Goal: Task Accomplishment & Management: Use online tool/utility

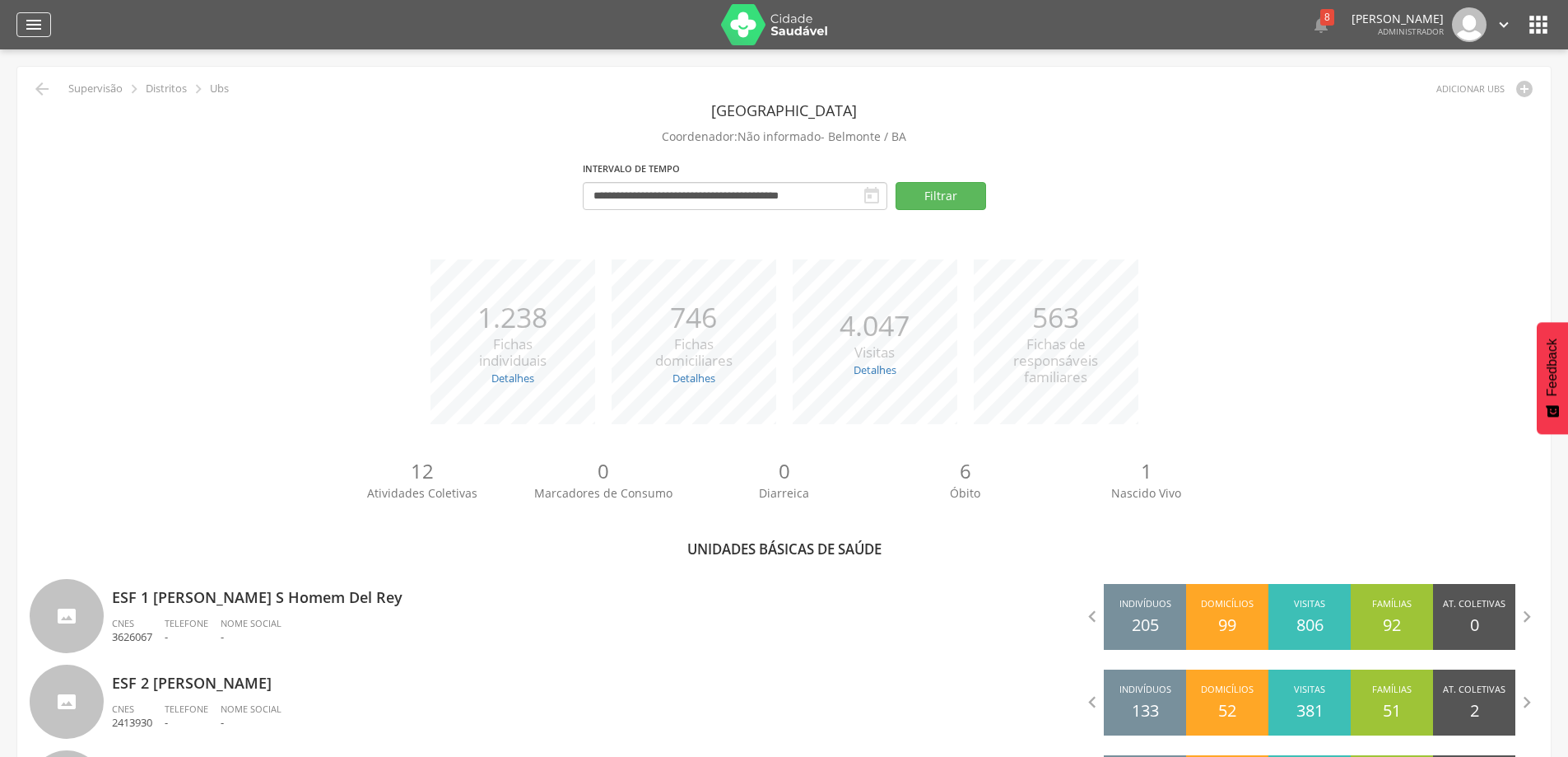
click at [19, 31] on div "" at bounding box center [33, 24] width 34 height 25
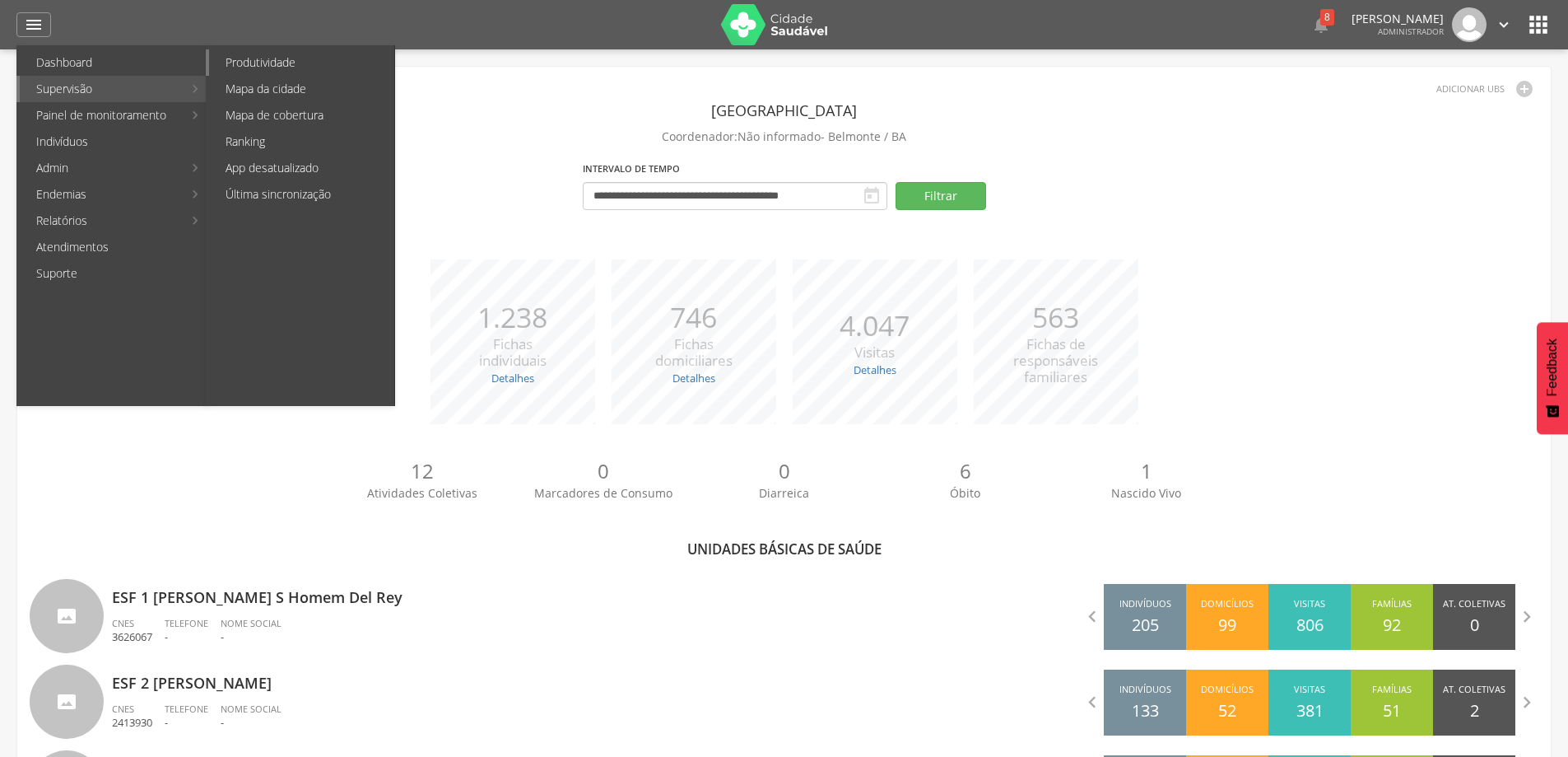
click at [274, 64] on link "Produtividade" at bounding box center [301, 62] width 185 height 26
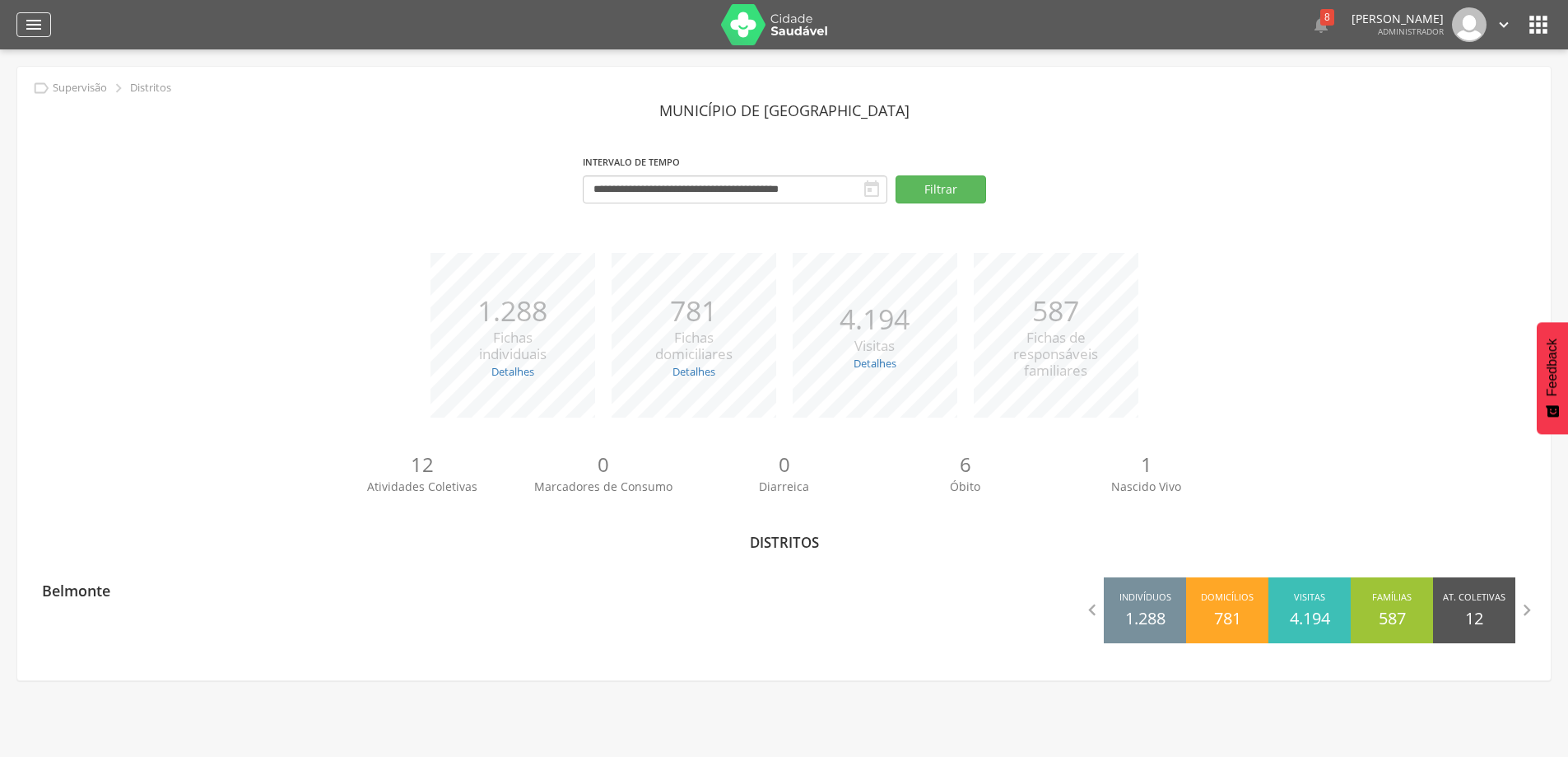
click at [36, 21] on icon "" at bounding box center [33, 24] width 19 height 19
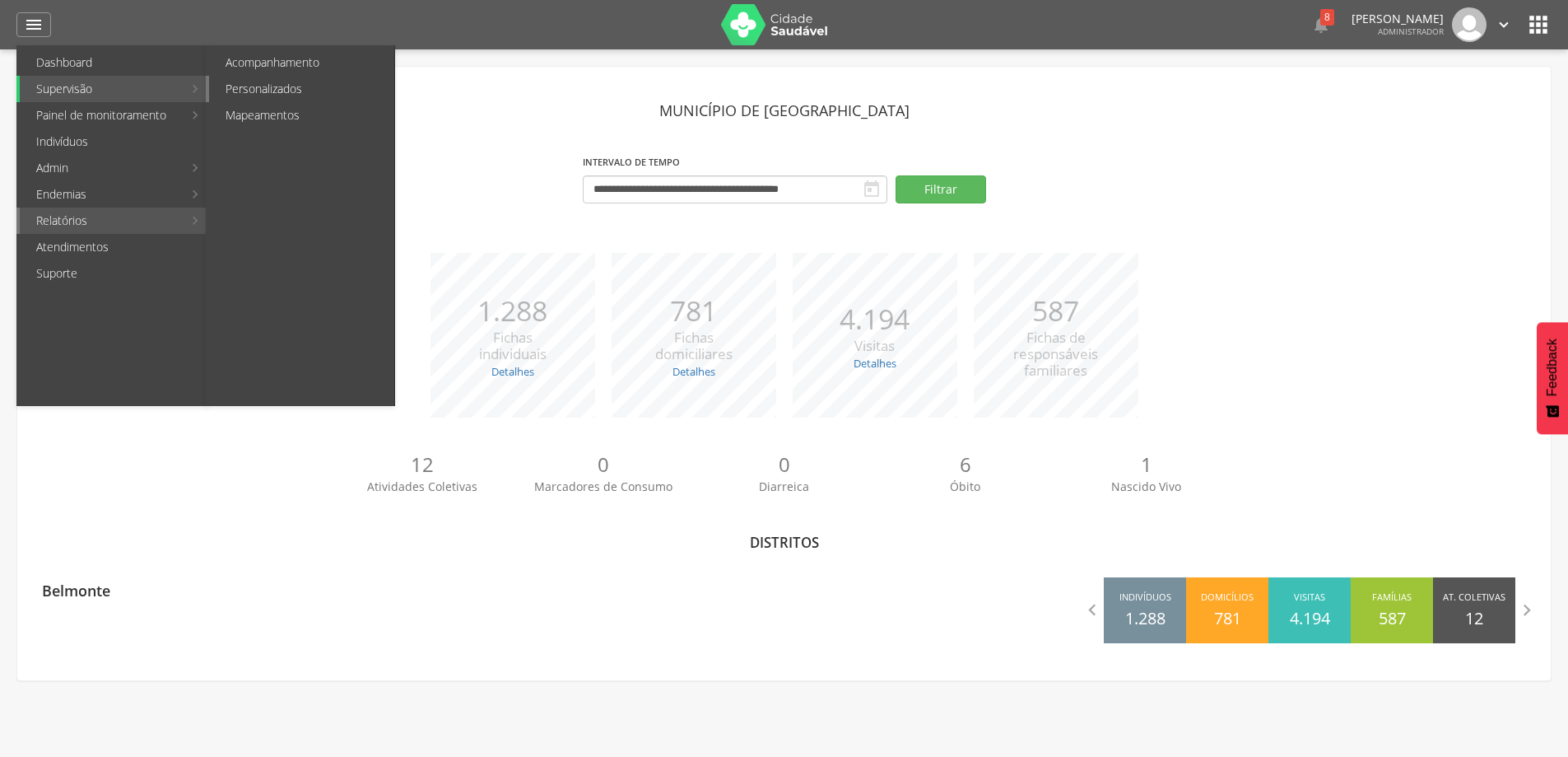
click at [300, 92] on link "Personalizados" at bounding box center [301, 89] width 185 height 26
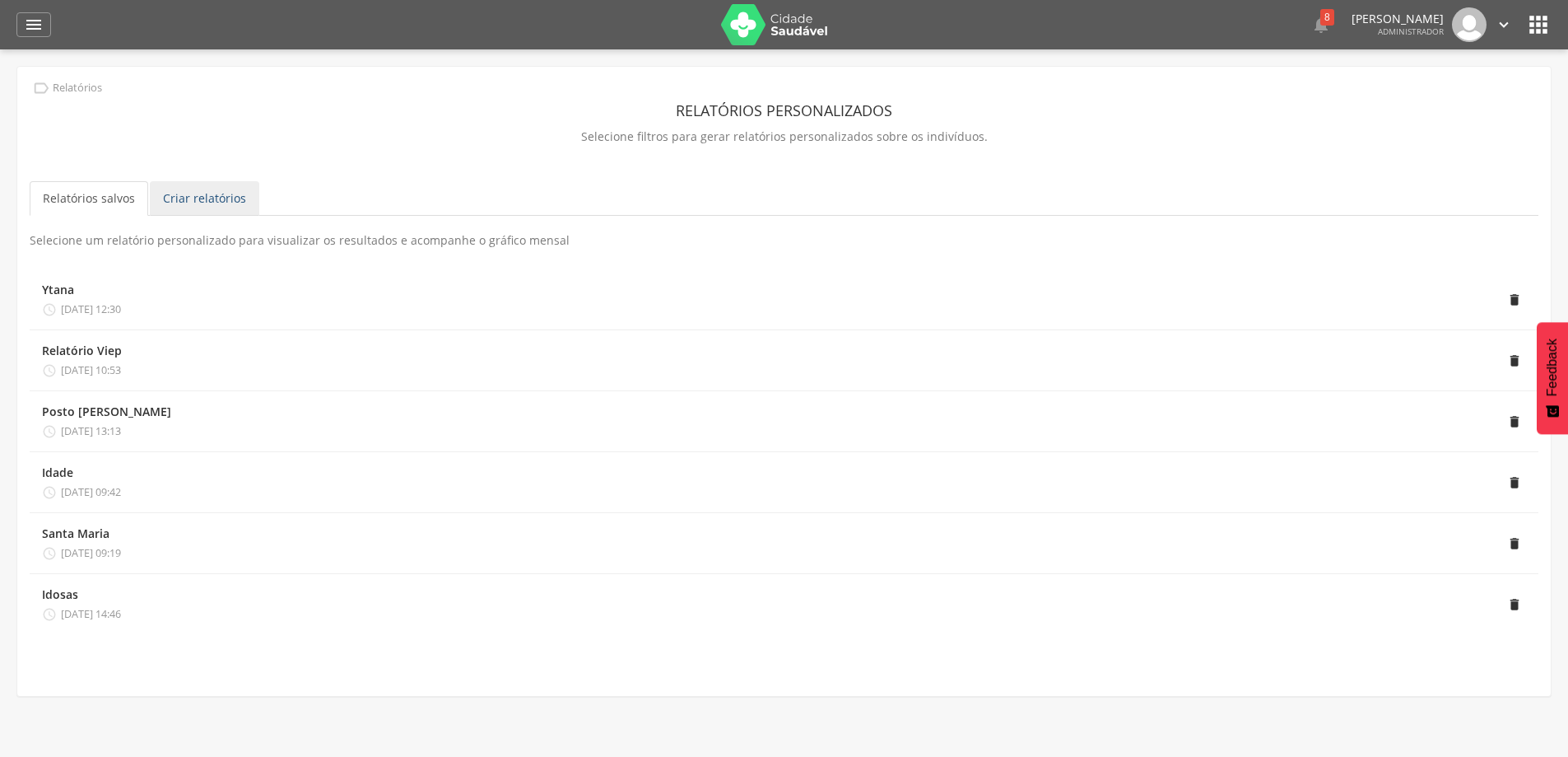
click at [197, 206] on link "Criar relatórios" at bounding box center [205, 198] width 109 height 34
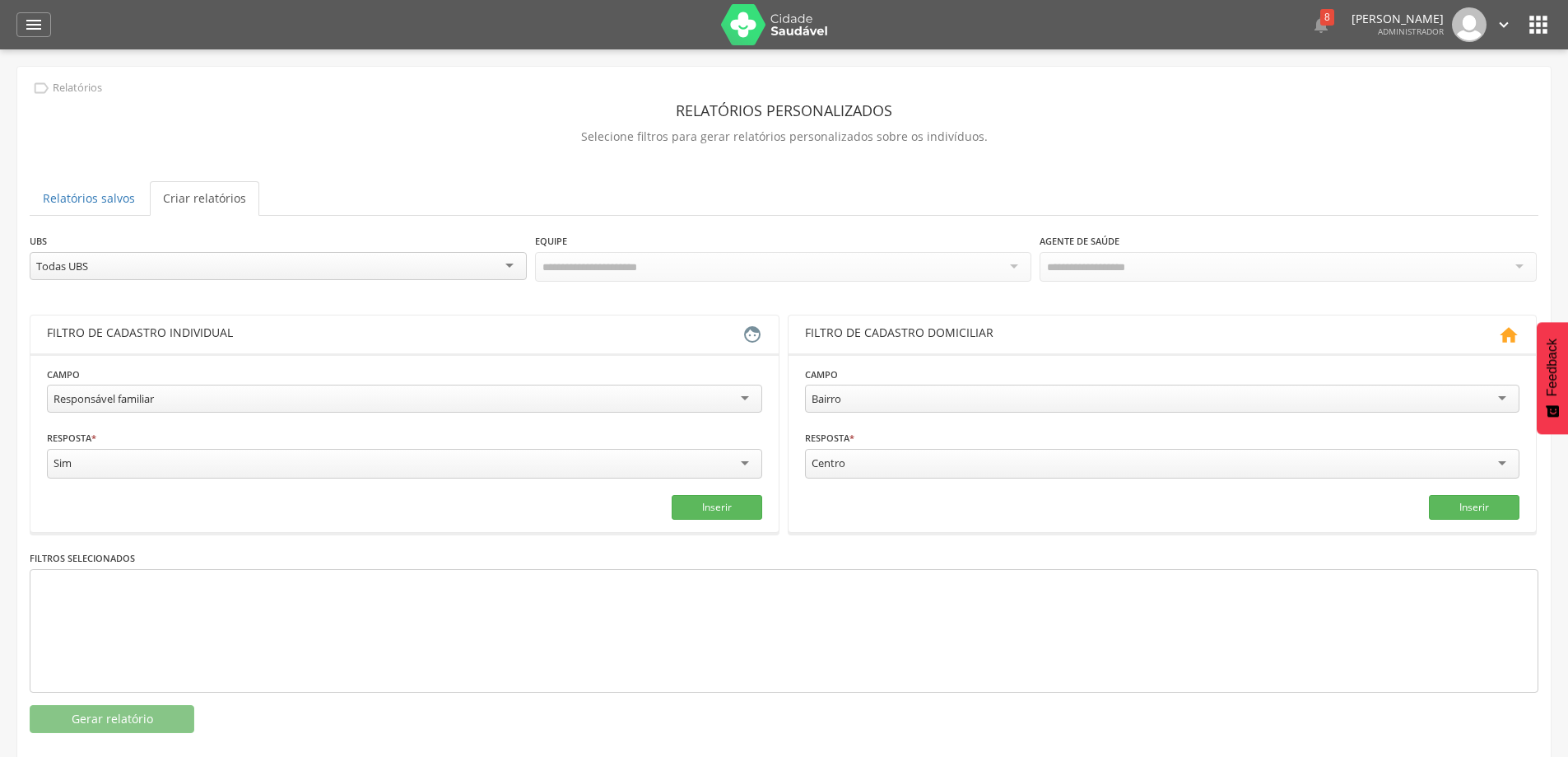
click at [141, 263] on div "Todas UBS" at bounding box center [278, 266] width 497 height 28
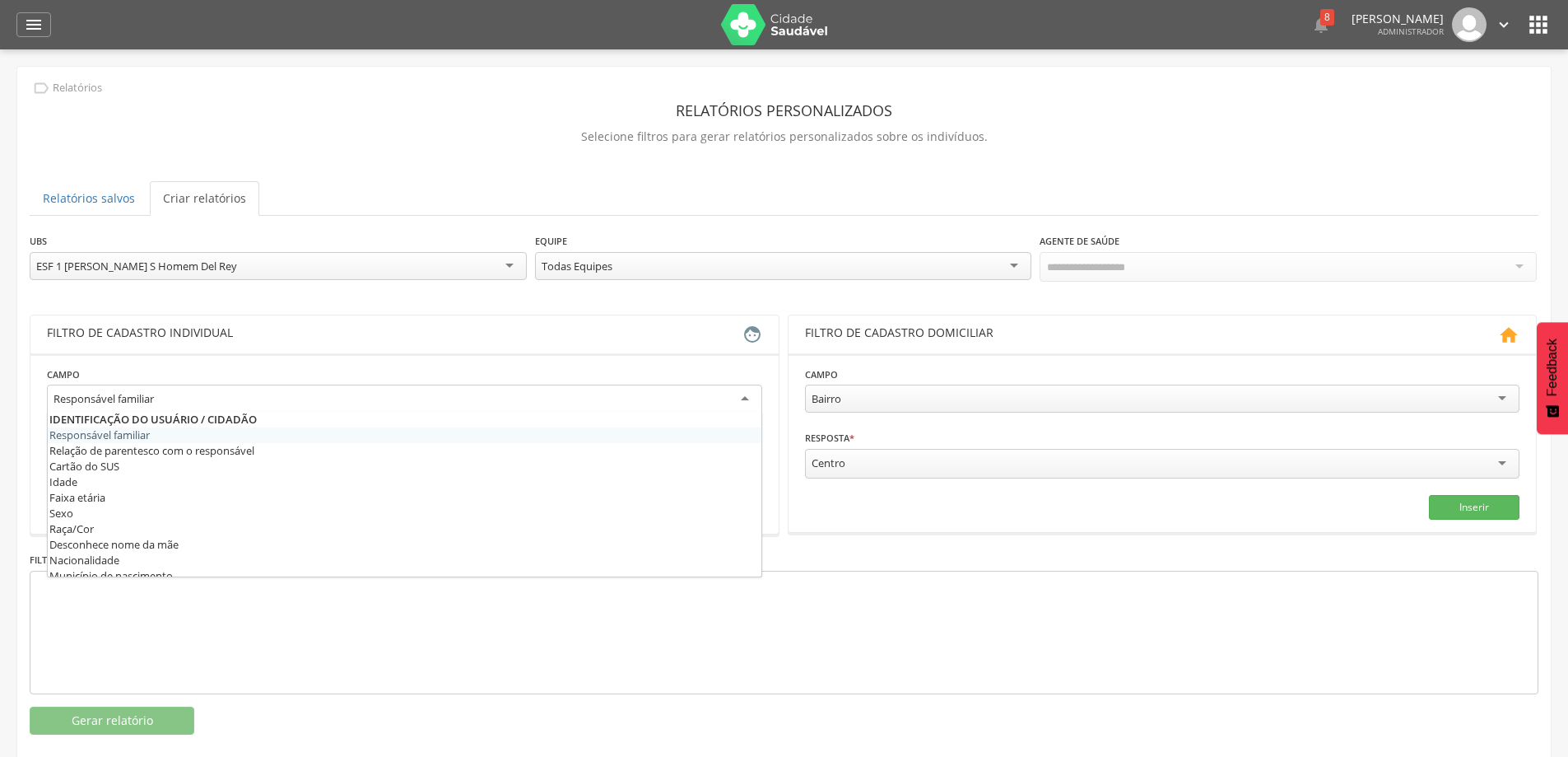
scroll to position [16, 0]
click at [164, 394] on div "Responsável familiar" at bounding box center [404, 400] width 715 height 30
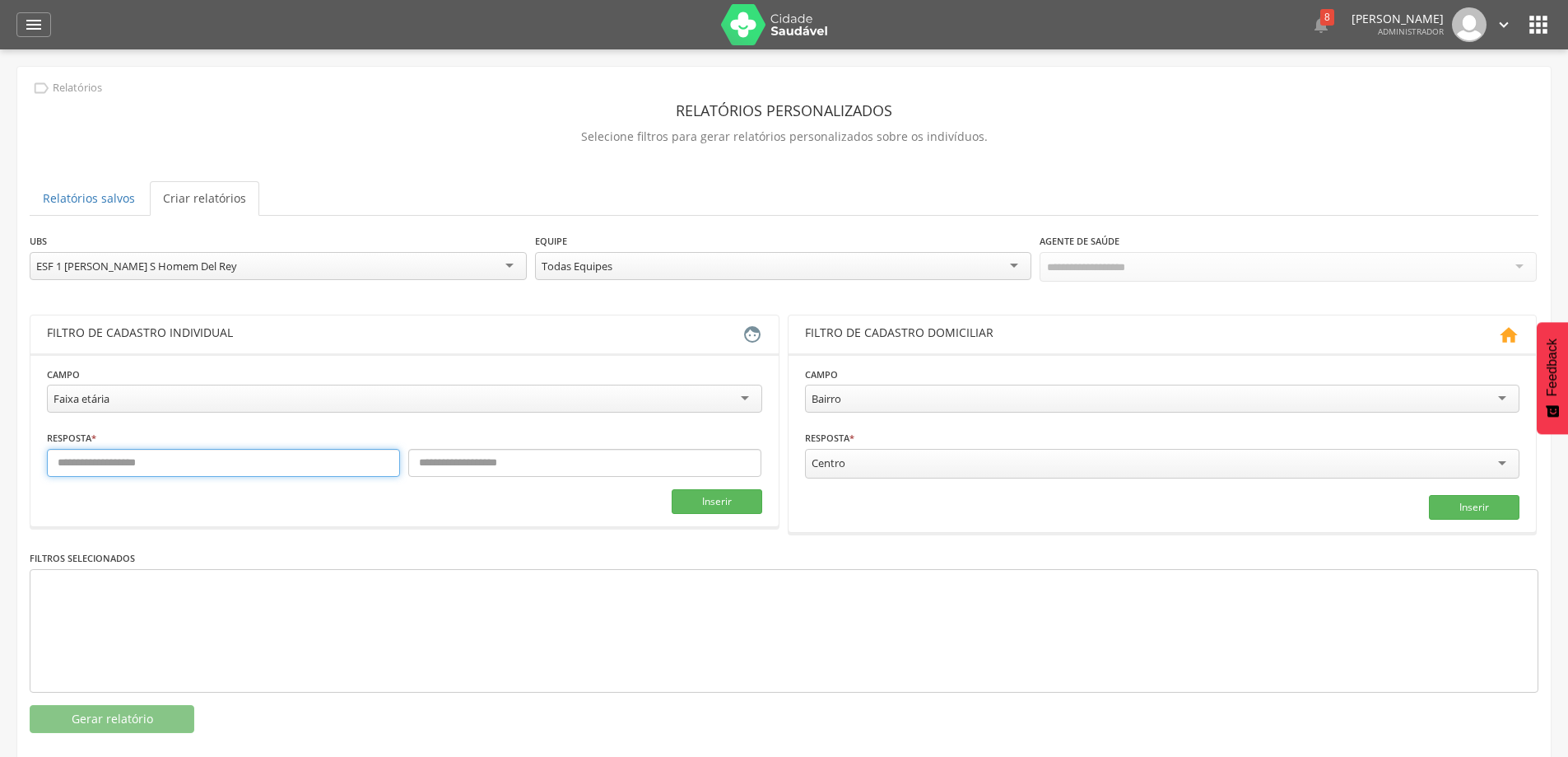
click at [152, 457] on input "text" at bounding box center [223, 463] width 353 height 28
click at [172, 455] on input "text" at bounding box center [223, 463] width 353 height 28
type input "**"
click at [560, 474] on input "text" at bounding box center [584, 463] width 353 height 28
click at [504, 470] on input "text" at bounding box center [584, 463] width 353 height 28
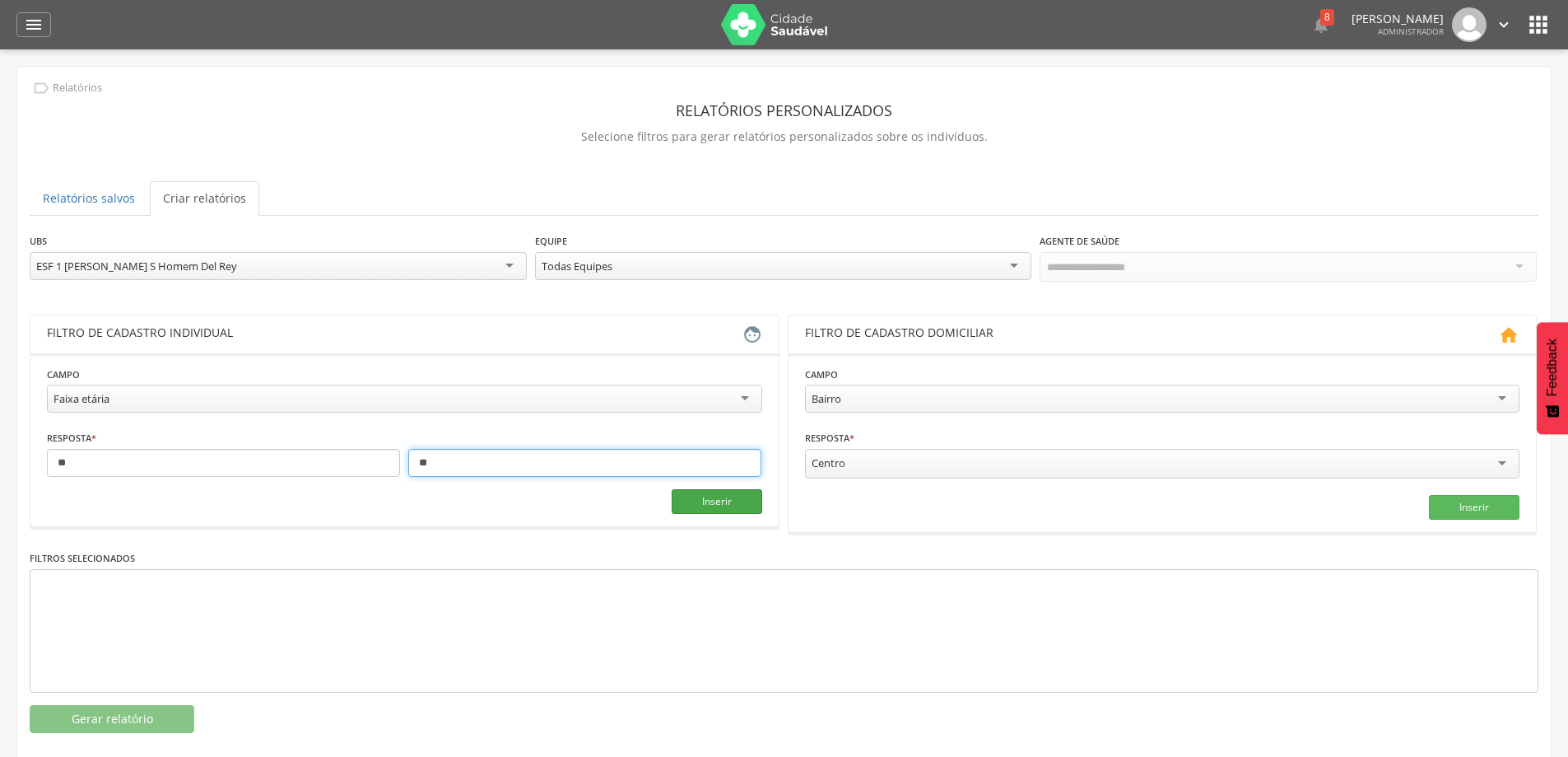
type input "**"
click at [715, 495] on button "Inserir" at bounding box center [717, 501] width 91 height 25
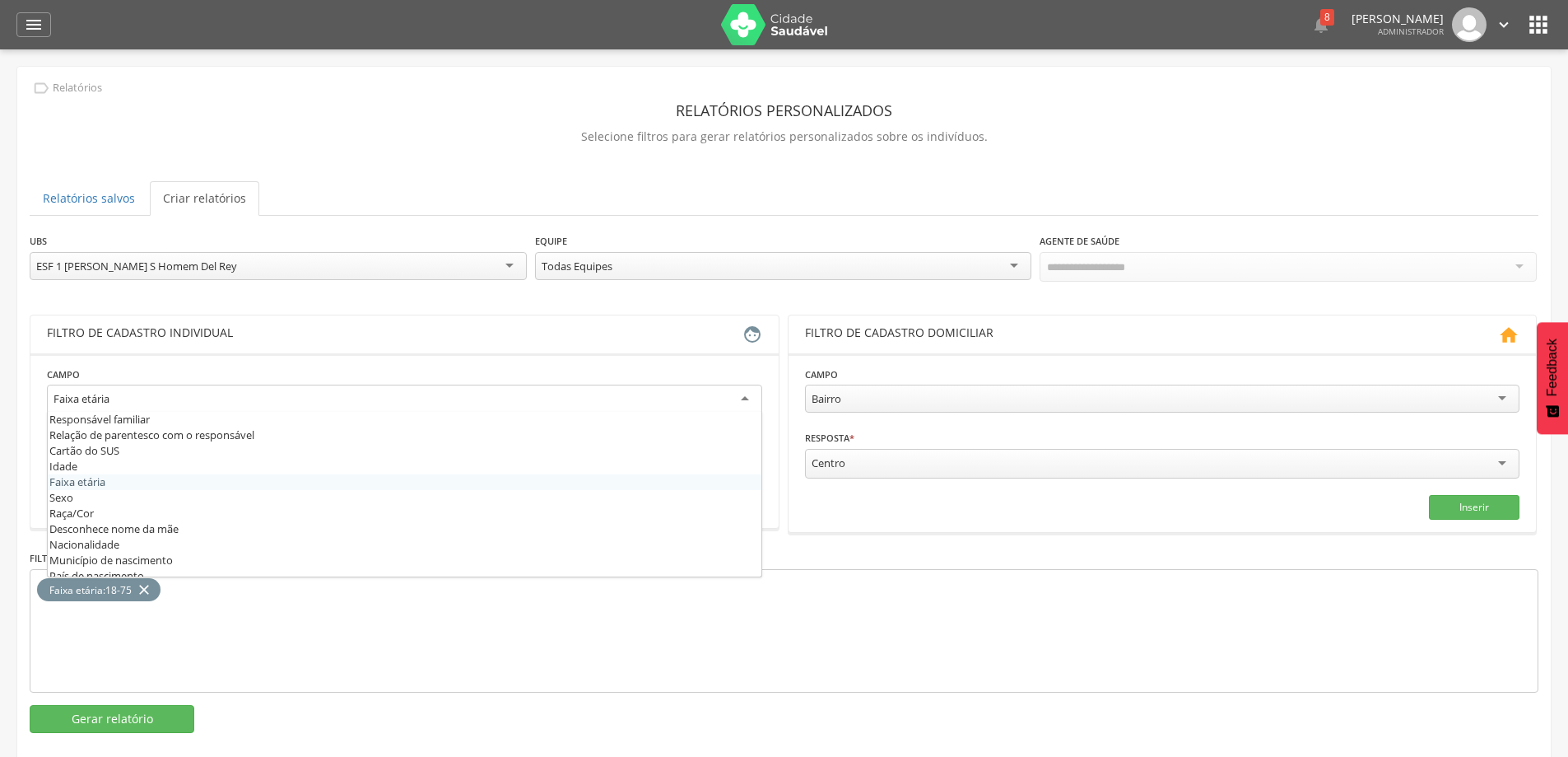
click at [246, 394] on div "Faixa etária" at bounding box center [404, 400] width 715 height 30
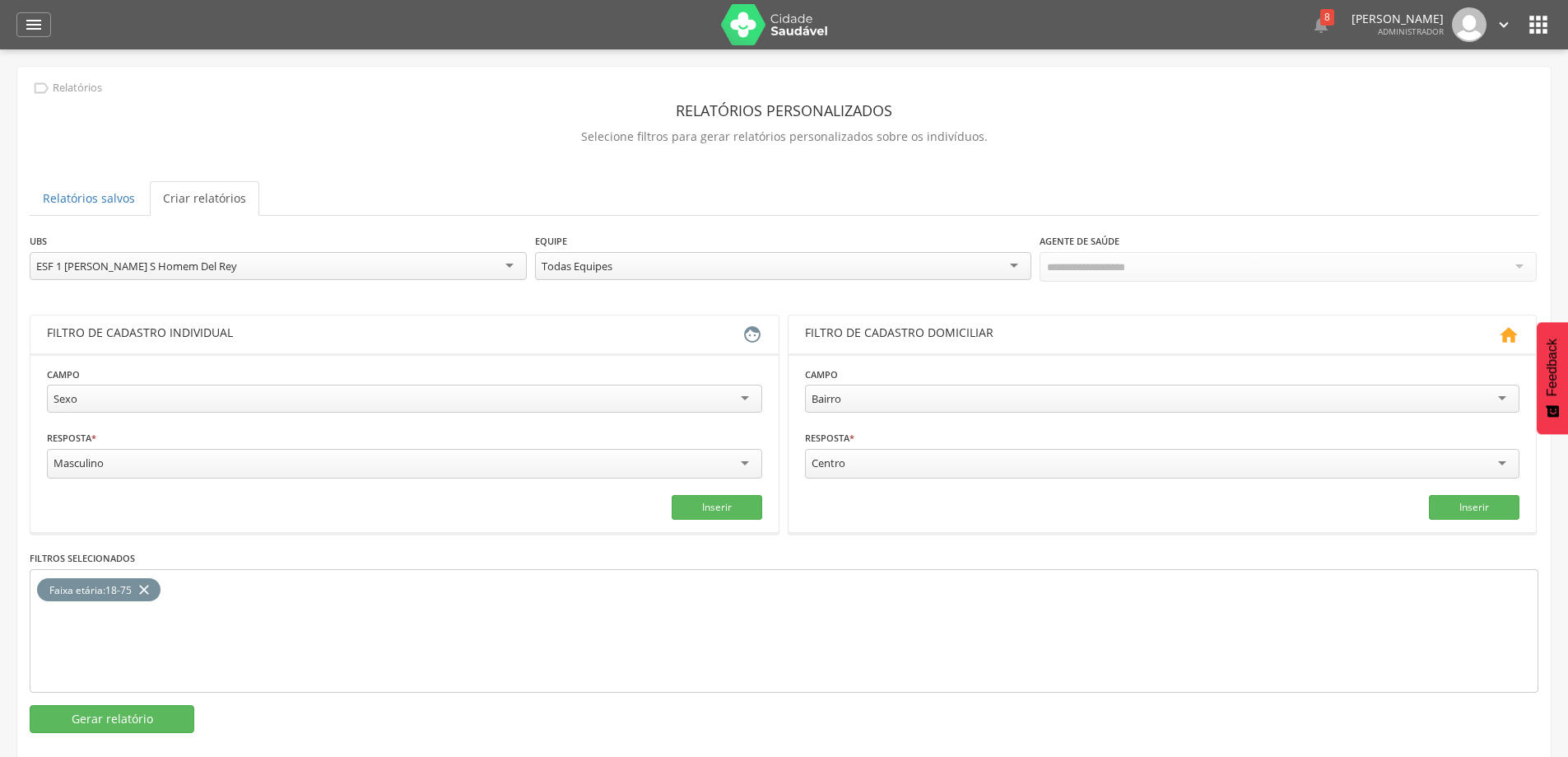
click at [402, 387] on div "Sexo" at bounding box center [404, 399] width 715 height 28
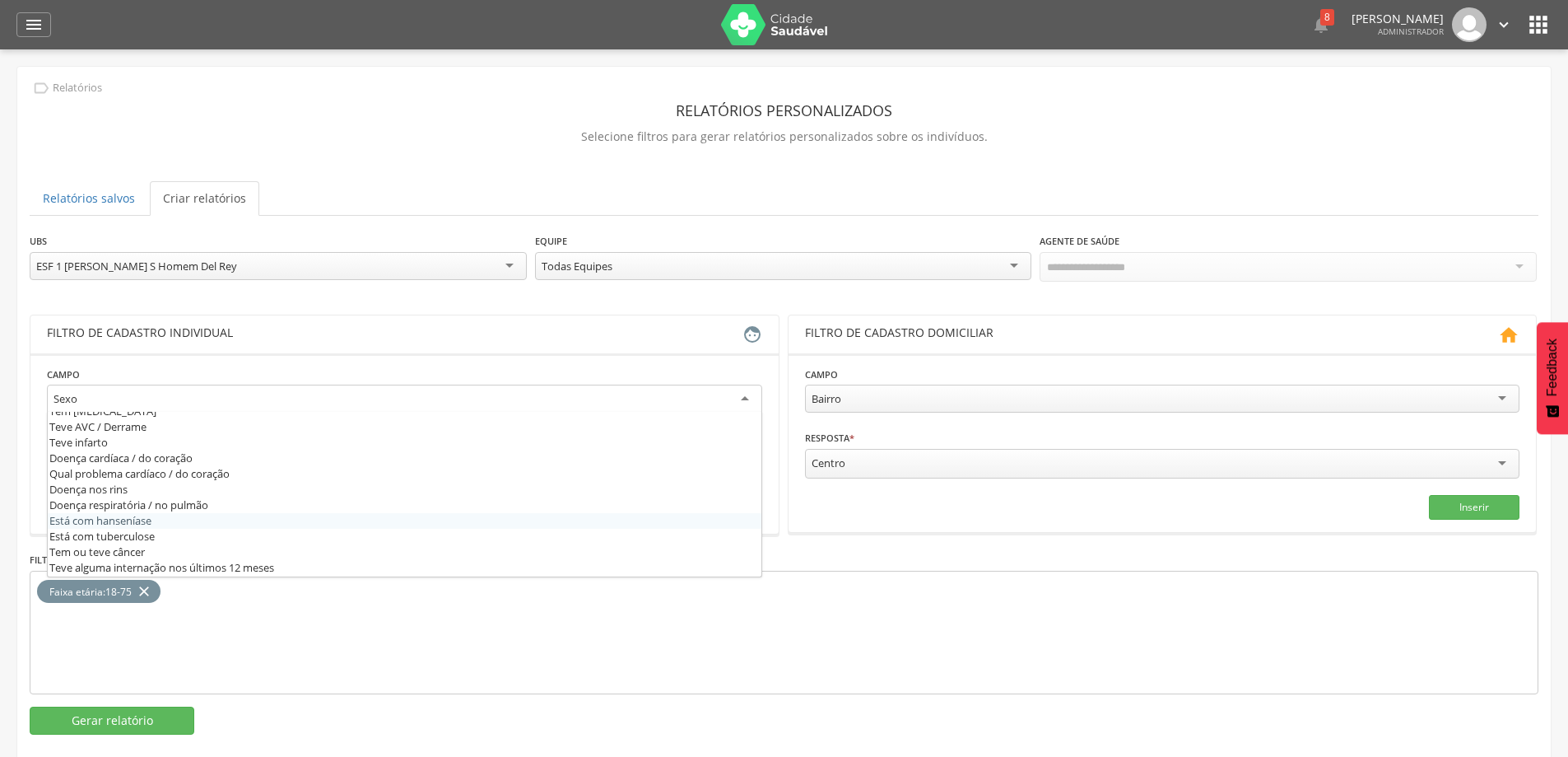
scroll to position [560, 0]
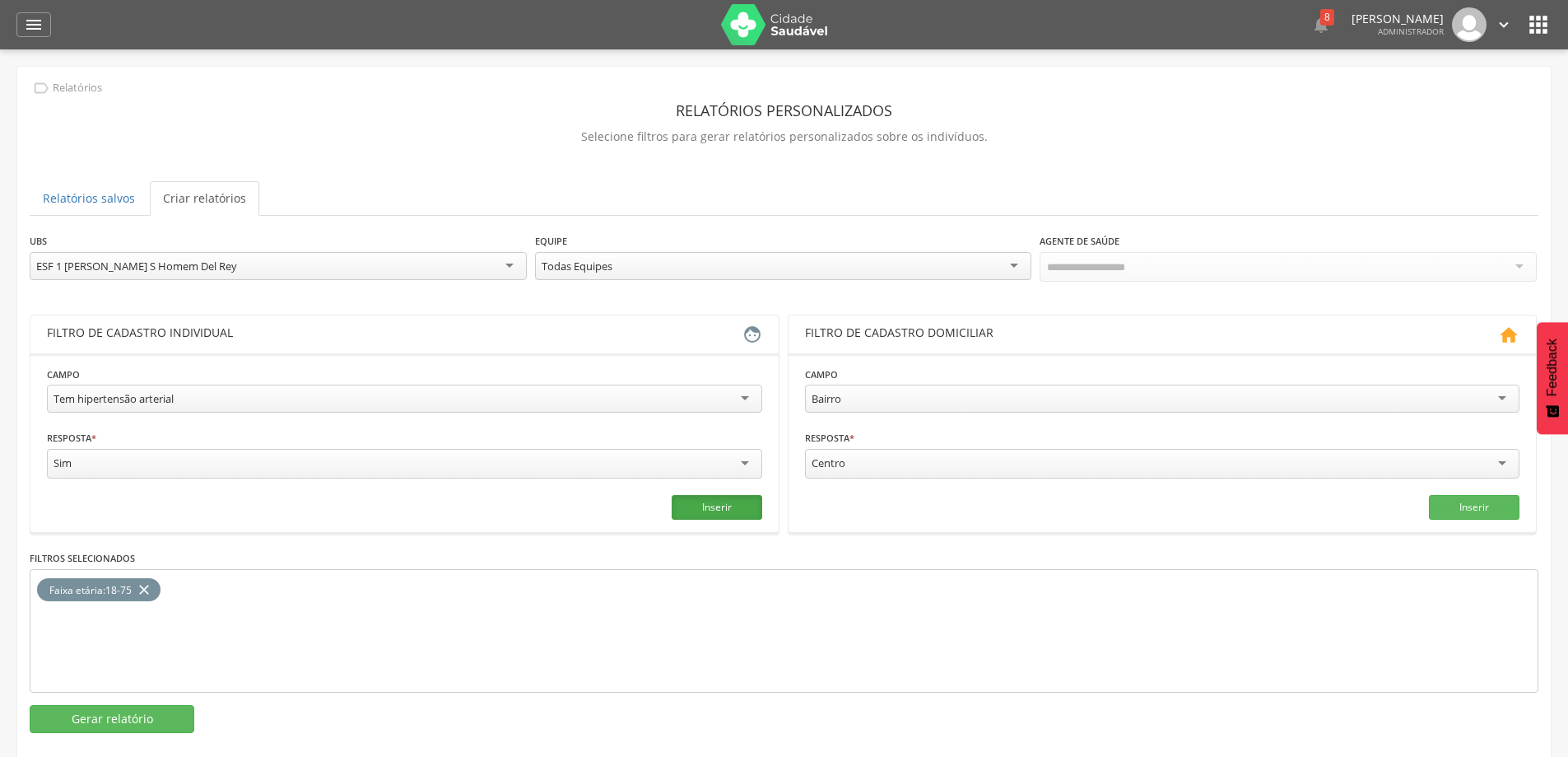
click at [734, 496] on button "Inserir" at bounding box center [717, 507] width 91 height 25
click at [645, 252] on div "Todas Equipes" at bounding box center [784, 266] width 497 height 28
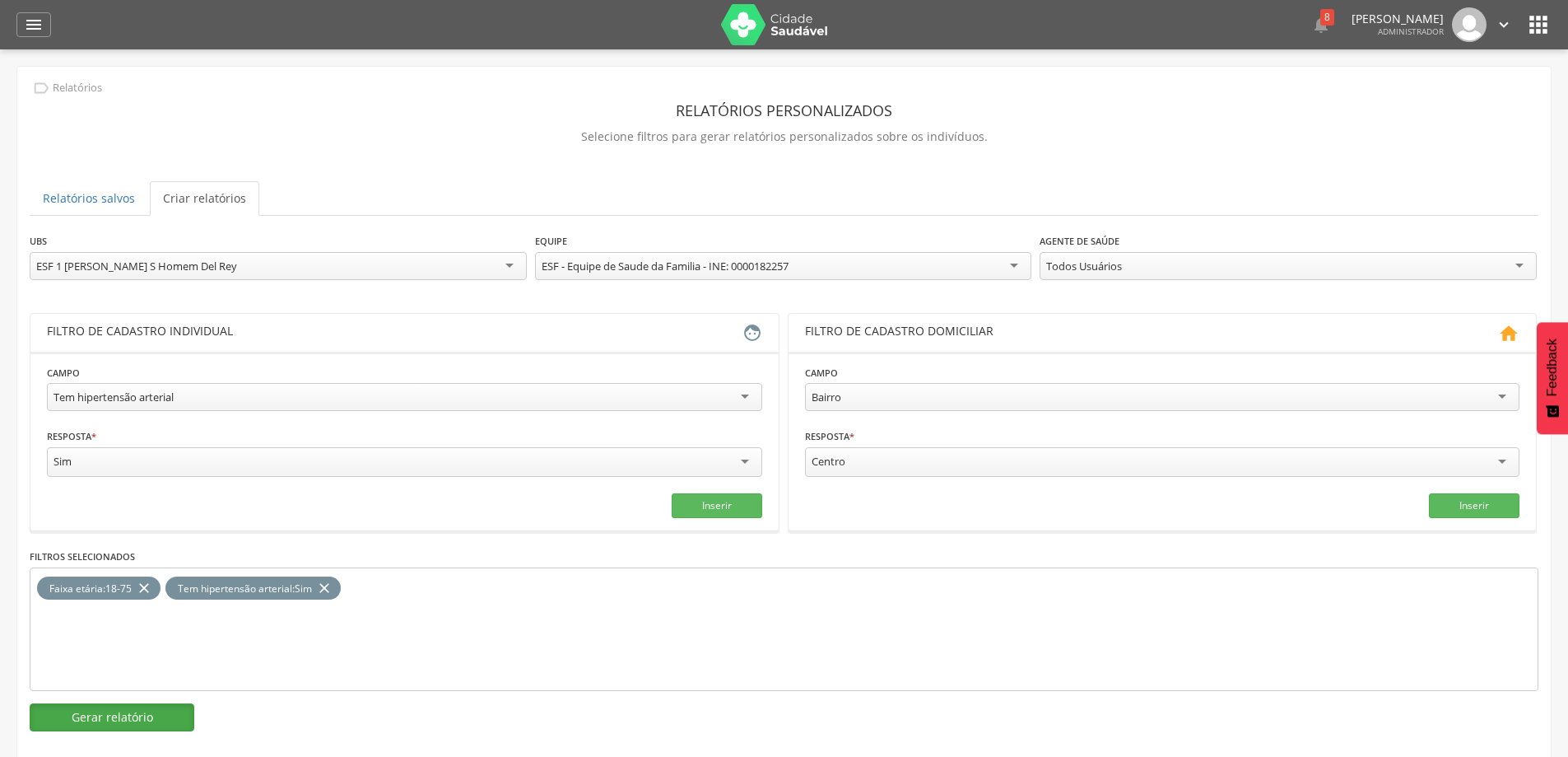
click at [147, 717] on button "Gerar relatório" at bounding box center [112, 717] width 165 height 28
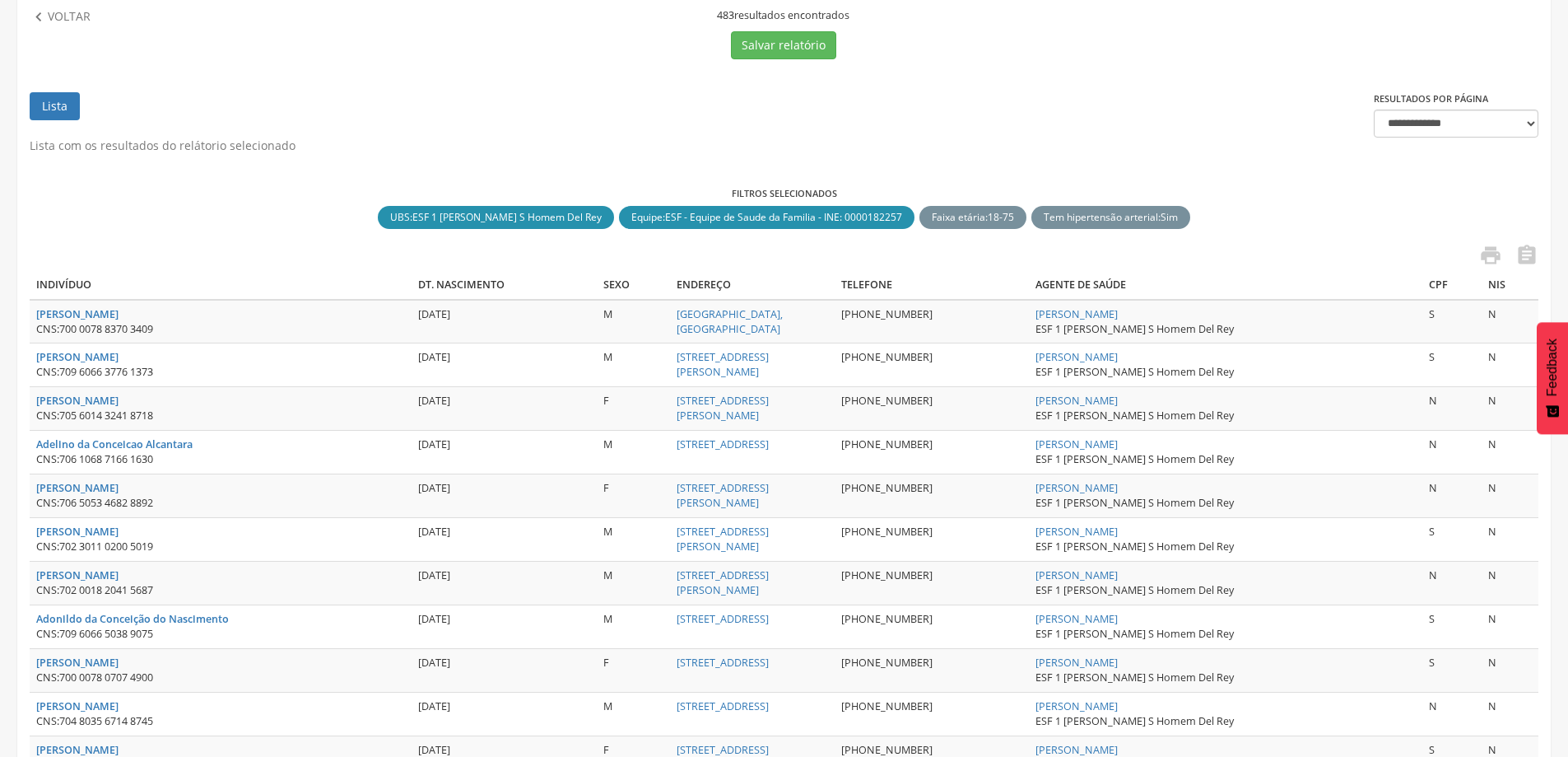
scroll to position [165, 0]
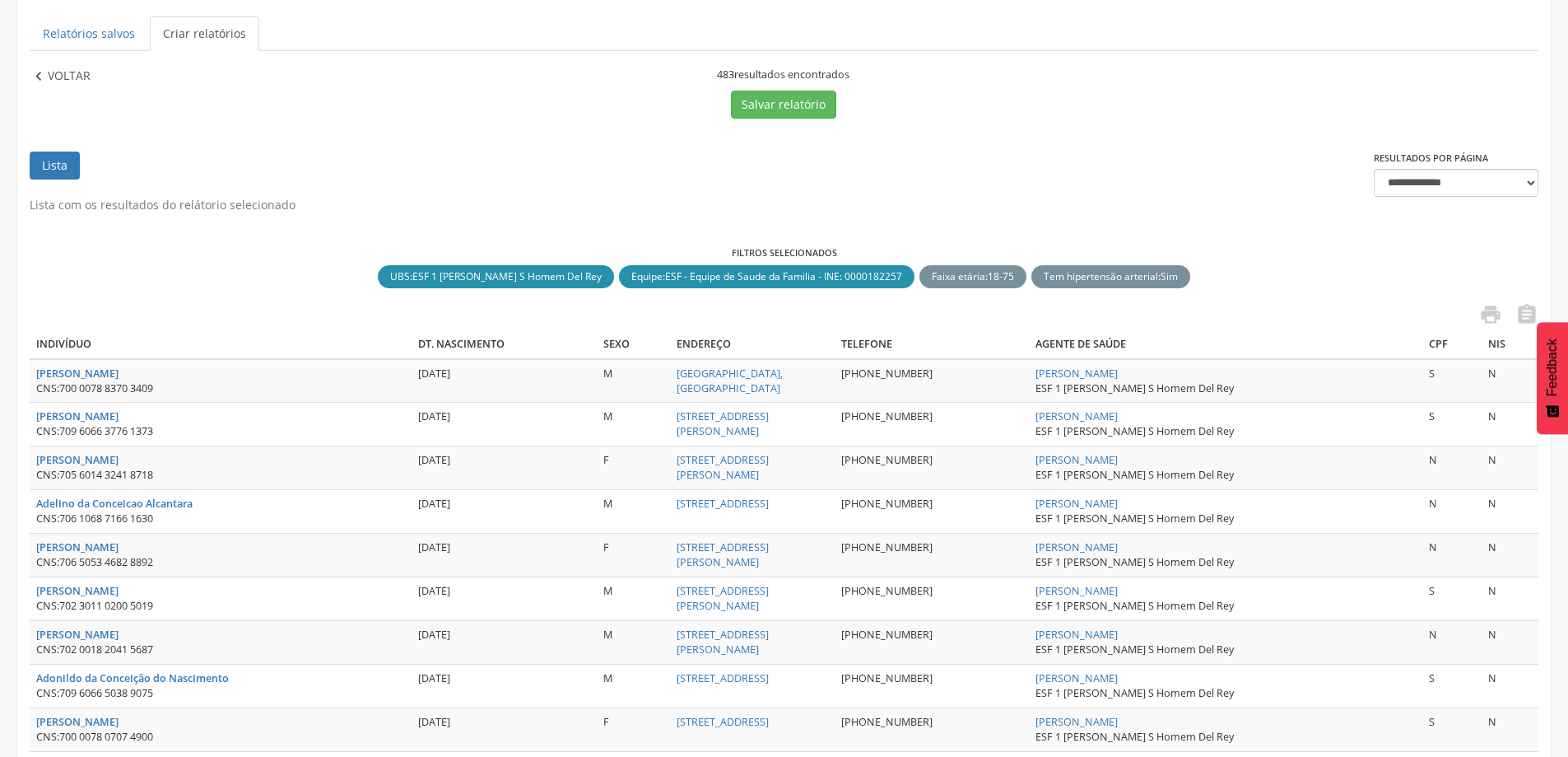
click at [68, 80] on p "Voltar" at bounding box center [69, 77] width 43 height 19
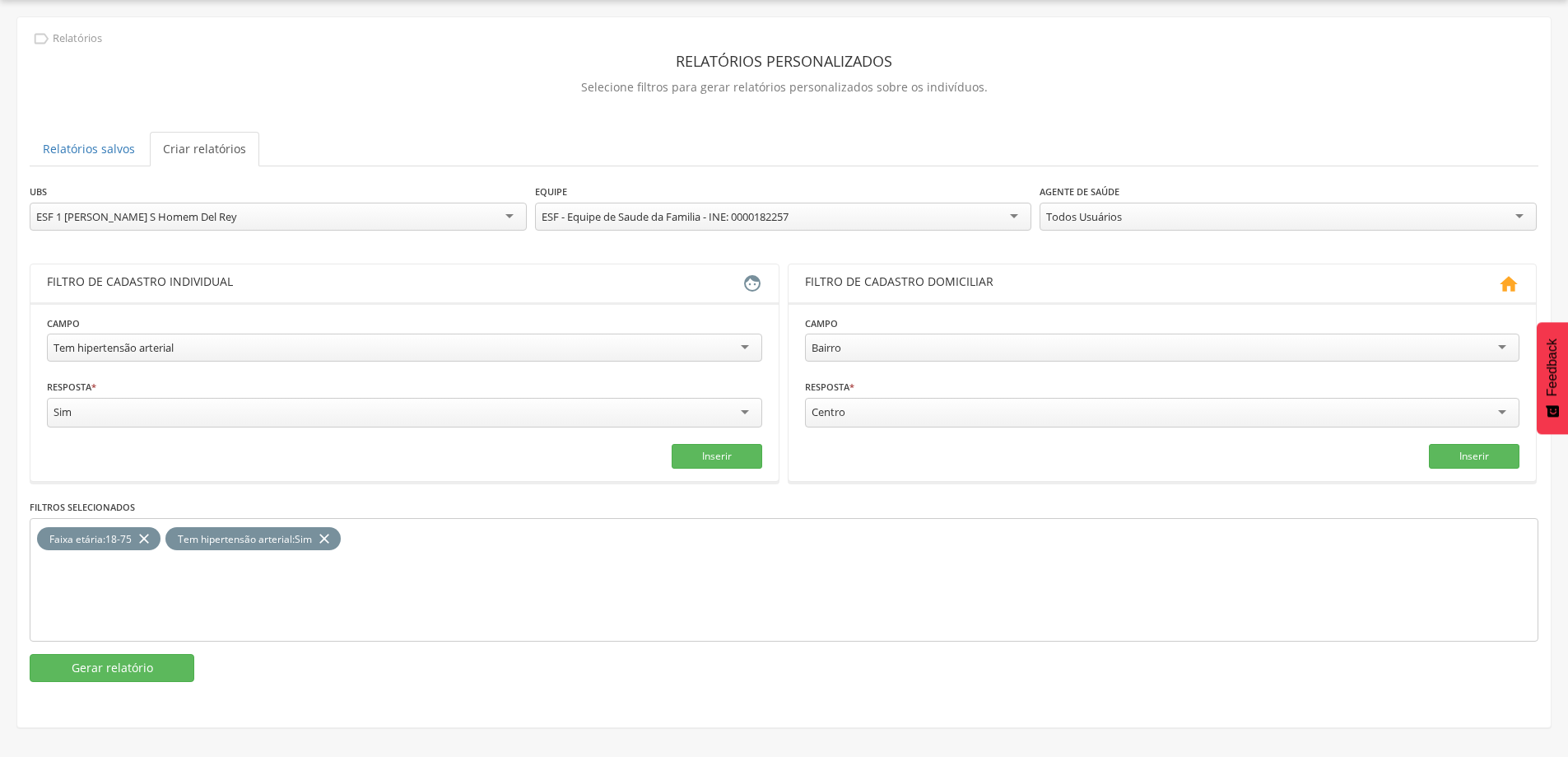
scroll to position [49, 0]
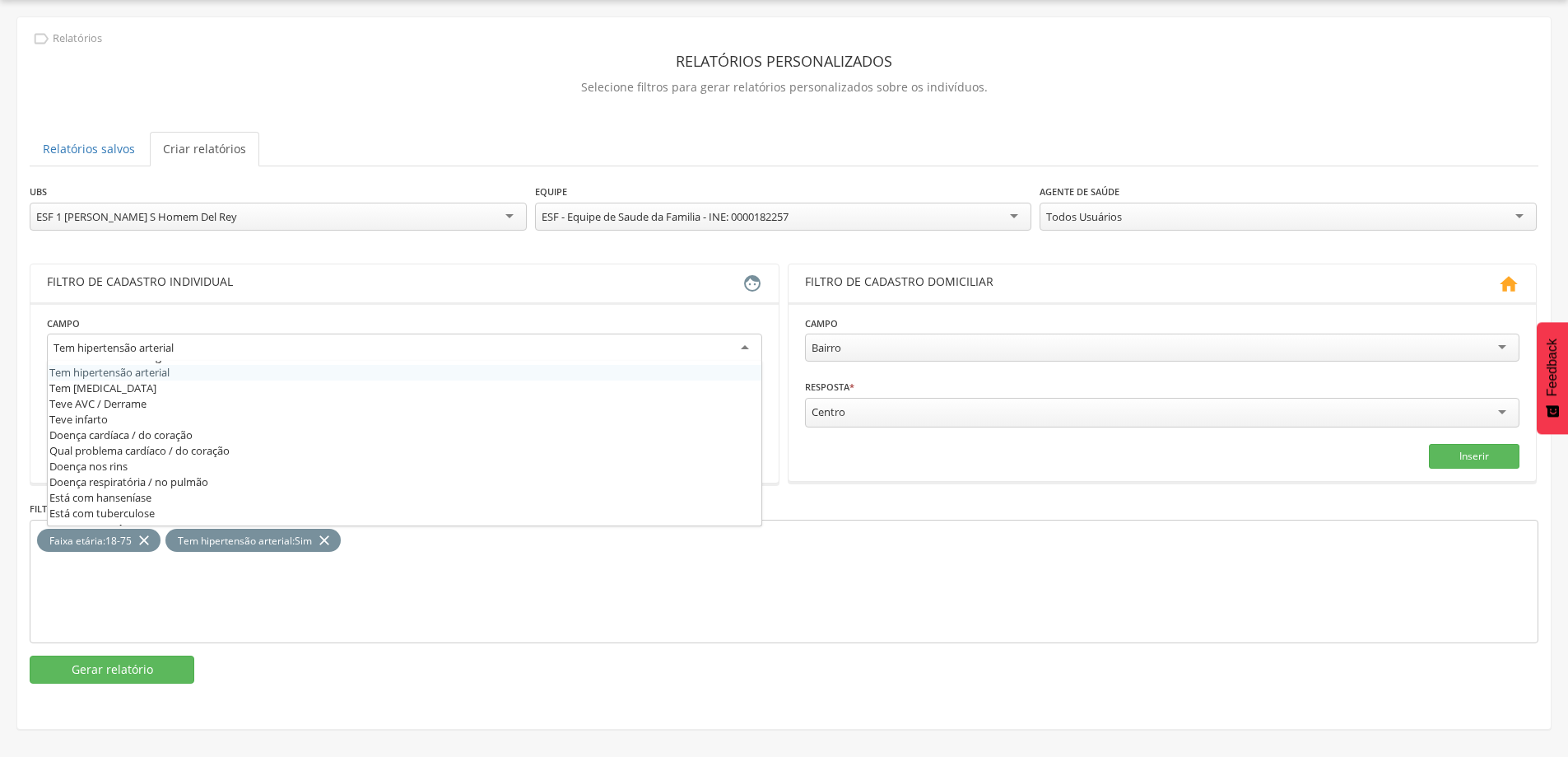
click at [233, 340] on div "Tem hipertensão arterial" at bounding box center [404, 348] width 715 height 30
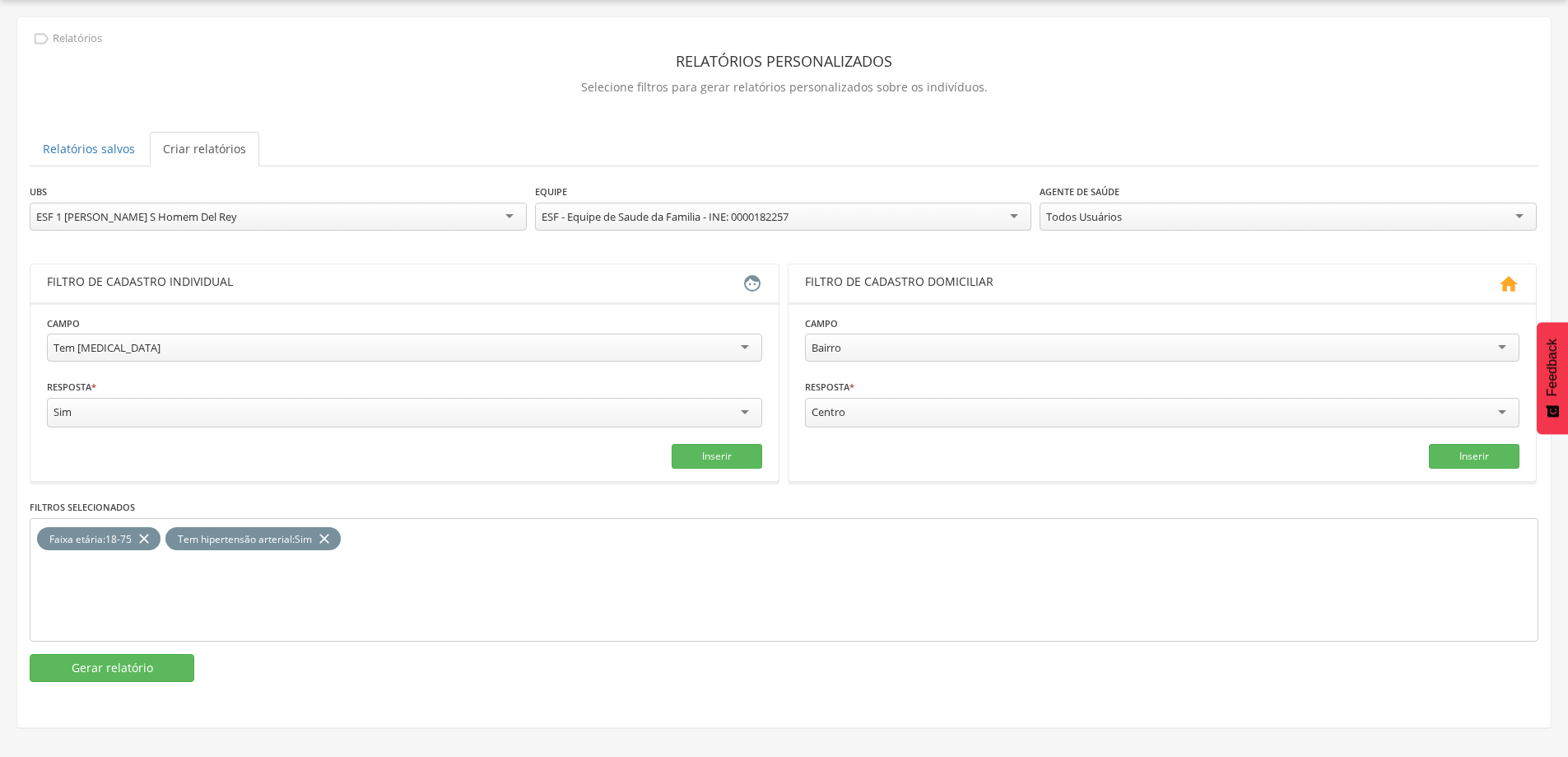
click at [330, 533] on icon "close" at bounding box center [325, 539] width 17 height 24
click at [708, 454] on button "Inserir" at bounding box center [717, 455] width 91 height 25
click at [121, 670] on button "Gerar relatório" at bounding box center [112, 668] width 165 height 28
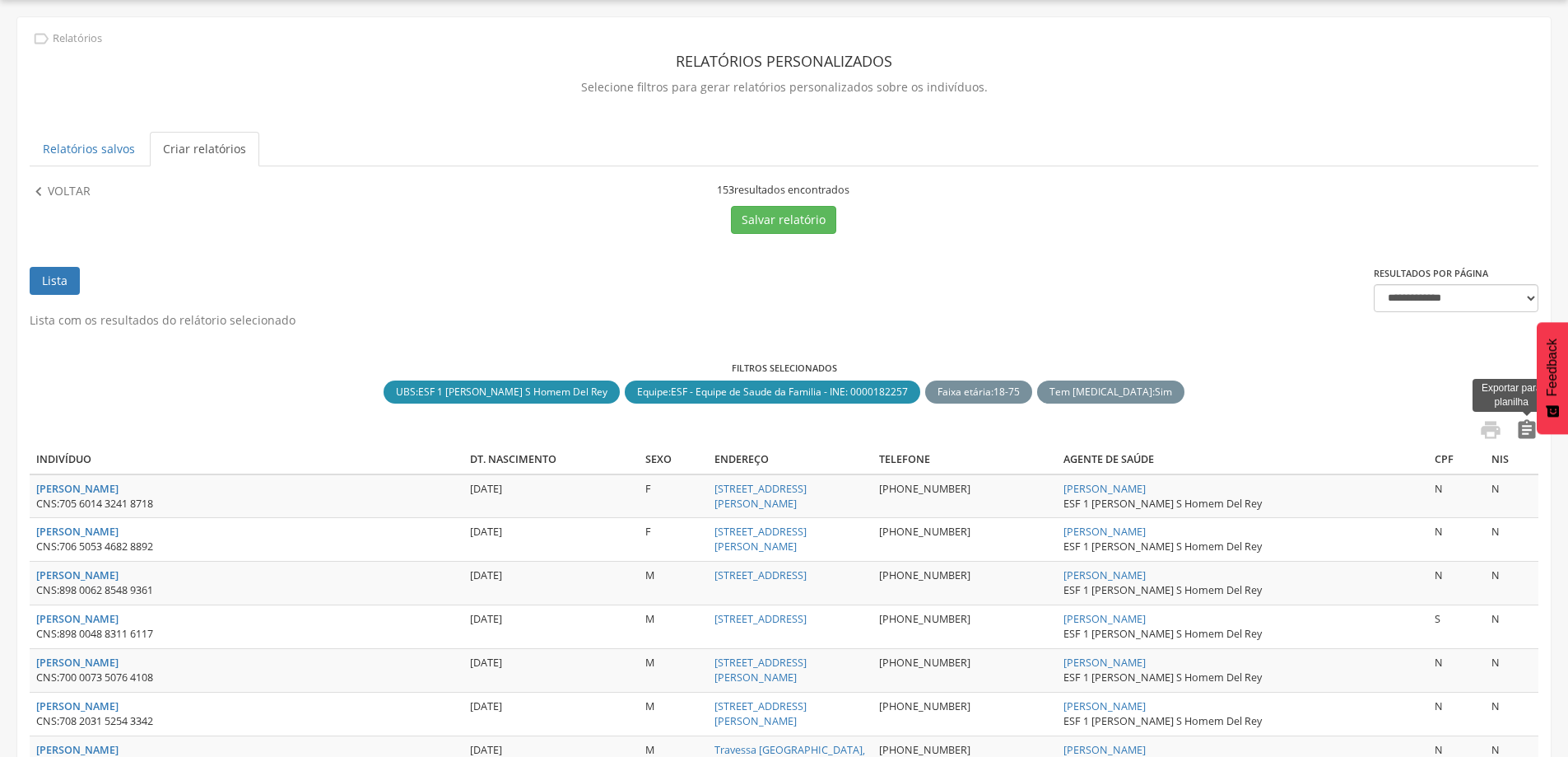
click at [1527, 433] on icon "" at bounding box center [1526, 430] width 23 height 23
click at [1485, 437] on icon "" at bounding box center [1490, 430] width 23 height 23
